Goal: Task Accomplishment & Management: Manage account settings

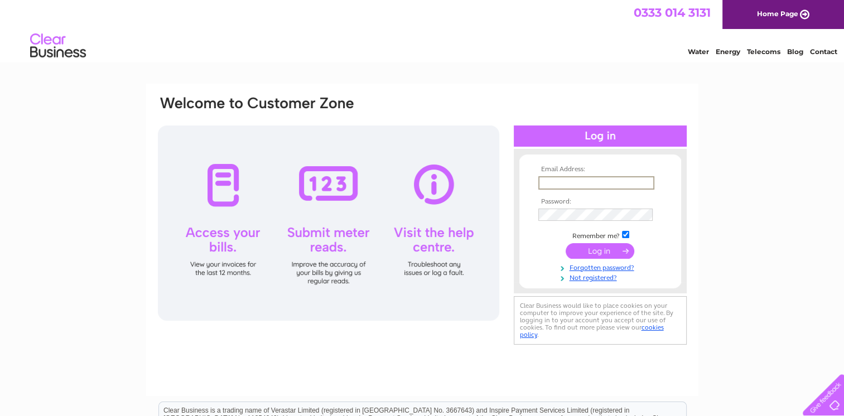
click at [580, 179] on input "text" at bounding box center [596, 182] width 116 height 13
type input "[EMAIL_ADDRESS][DOMAIN_NAME]"
click at [600, 253] on input "submit" at bounding box center [600, 251] width 69 height 16
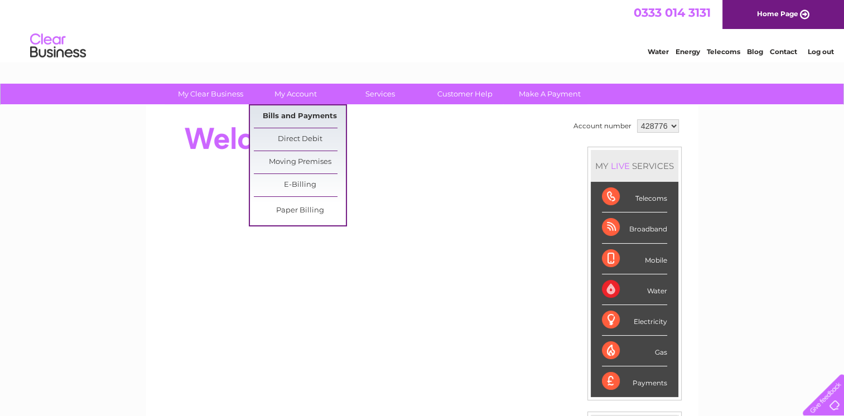
click at [293, 115] on link "Bills and Payments" at bounding box center [300, 116] width 92 height 22
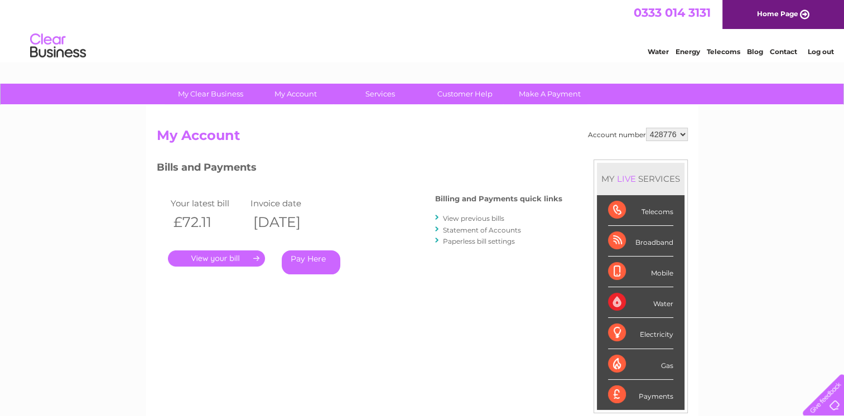
click at [220, 259] on link "." at bounding box center [216, 258] width 97 height 16
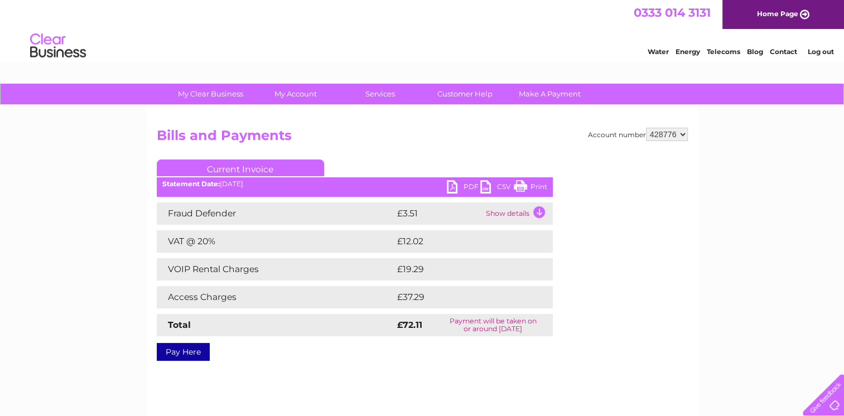
click at [540, 215] on td "Show details" at bounding box center [518, 213] width 70 height 22
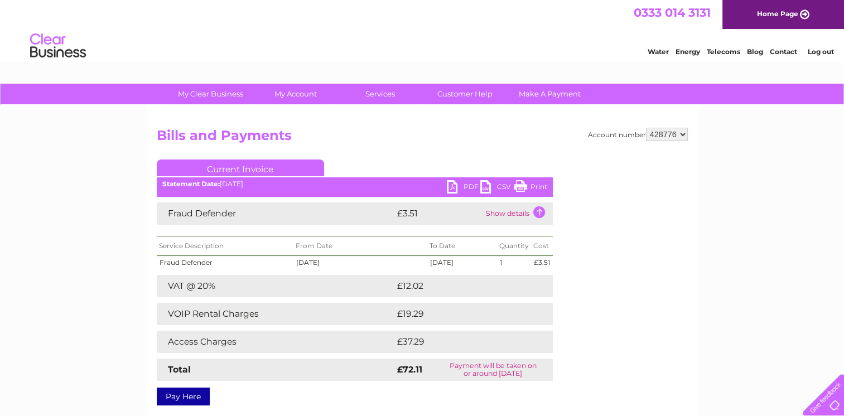
click at [533, 185] on link "Print" at bounding box center [530, 188] width 33 height 16
click at [819, 49] on link "Log out" at bounding box center [820, 51] width 26 height 8
